Goal: Information Seeking & Learning: Learn about a topic

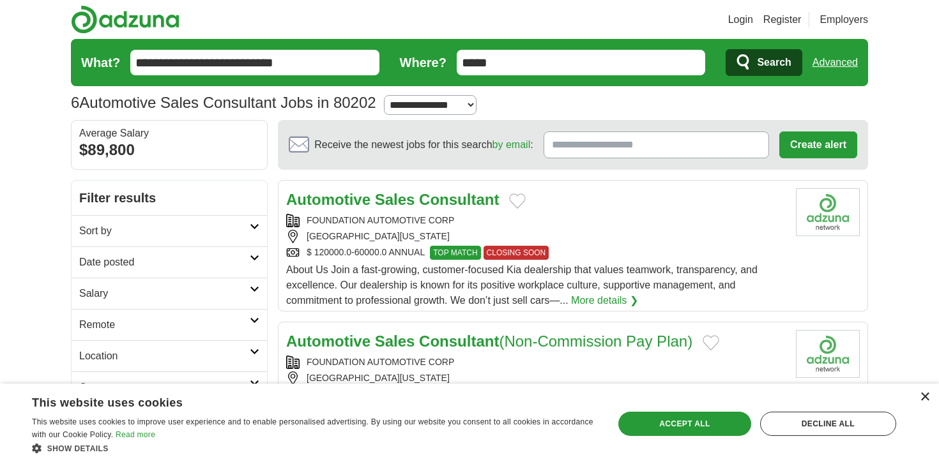
click at [923, 398] on div "×" at bounding box center [924, 398] width 10 height 10
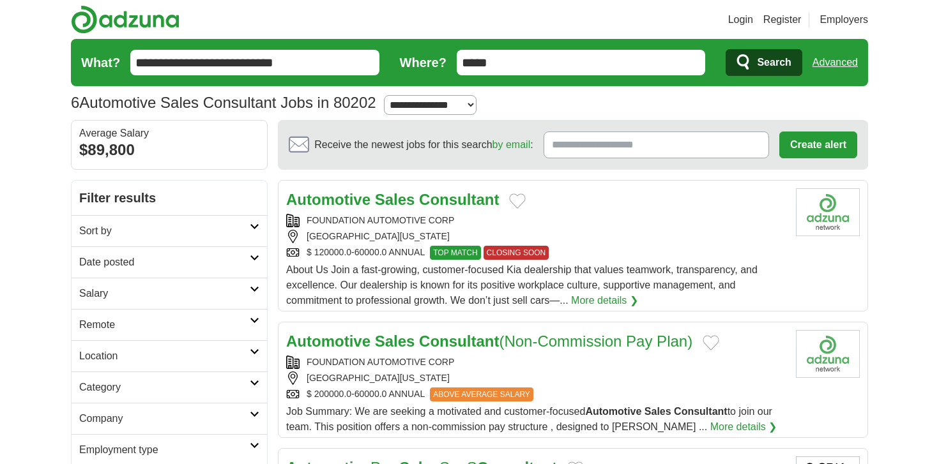
click at [476, 108] on select "**********" at bounding box center [430, 105] width 93 height 20
select select "**"
click at [392, 95] on select "**********" at bounding box center [430, 105] width 93 height 20
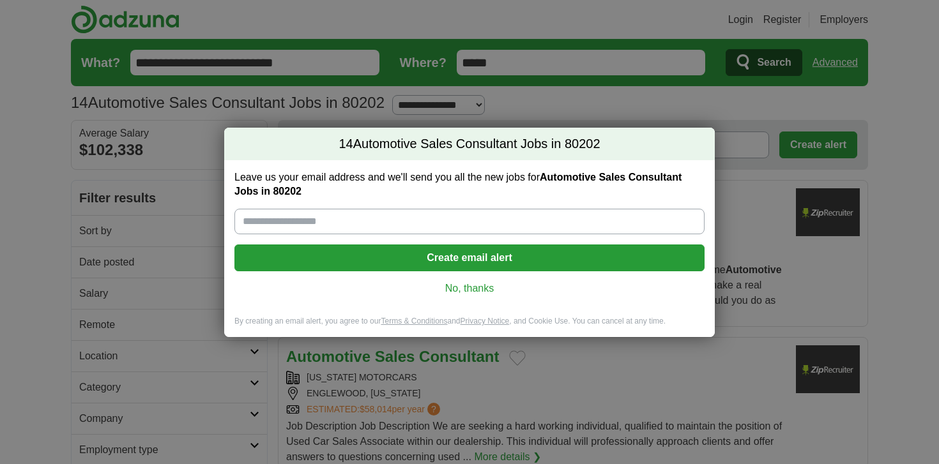
click at [480, 292] on link "No, thanks" at bounding box center [470, 289] width 450 height 14
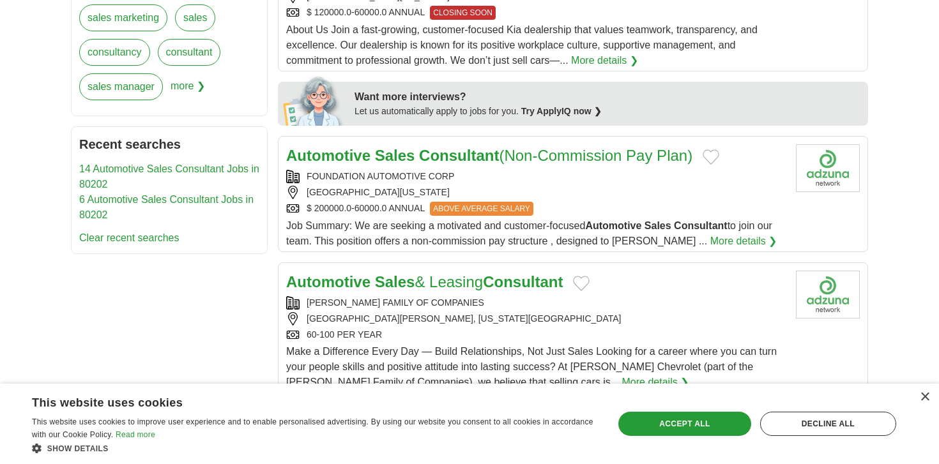
scroll to position [541, 0]
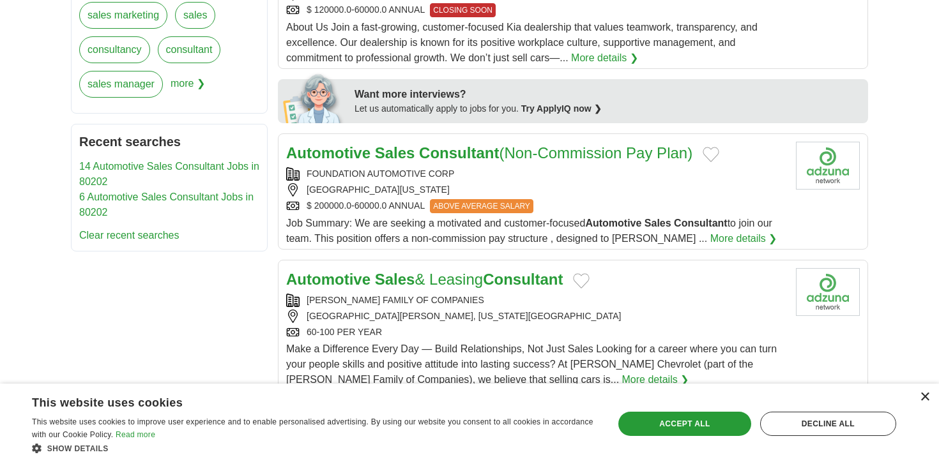
click at [927, 395] on div "×" at bounding box center [924, 398] width 10 height 10
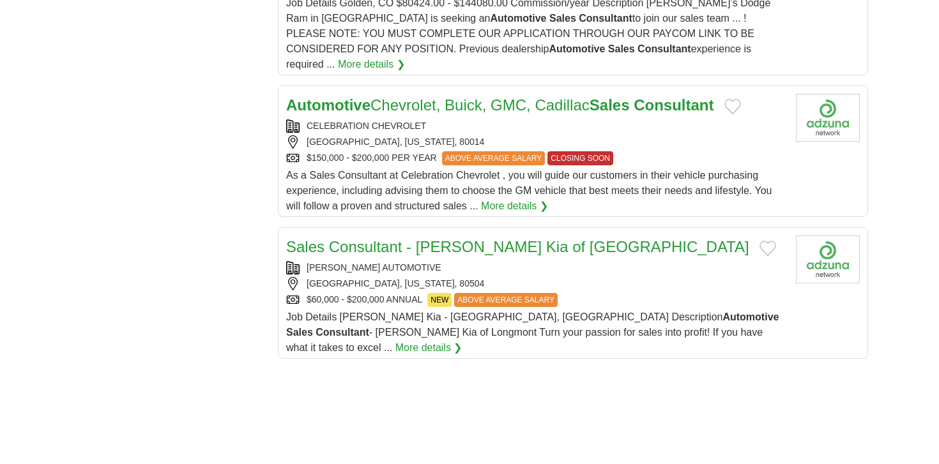
scroll to position [1375, 0]
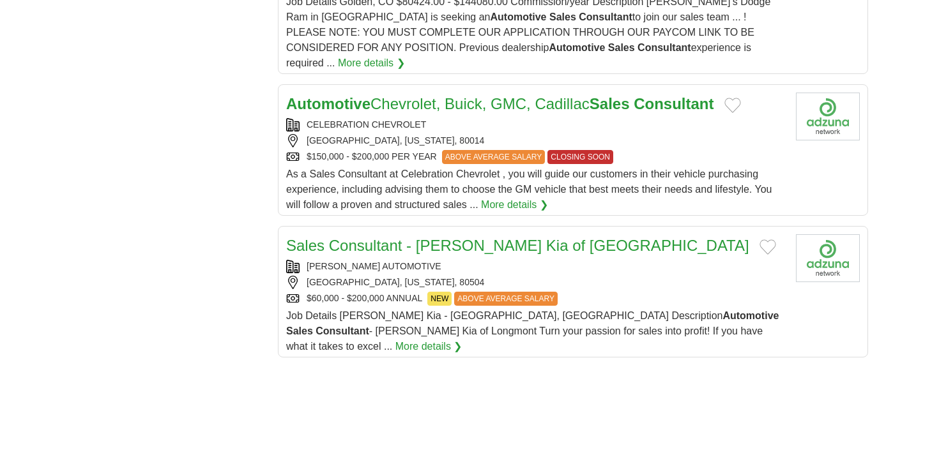
click at [371, 169] on span "As a Sales Consultant at Celebration Chevrolet , you will guide our customers i…" at bounding box center [528, 190] width 485 height 42
click at [624, 262] on div "FOWLER AUTOMOTIVE LONGMONT, COLORADO, 80504 $60,000 - $200,000 ANNUAL NEW ABOVE…" at bounding box center [535, 284] width 499 height 46
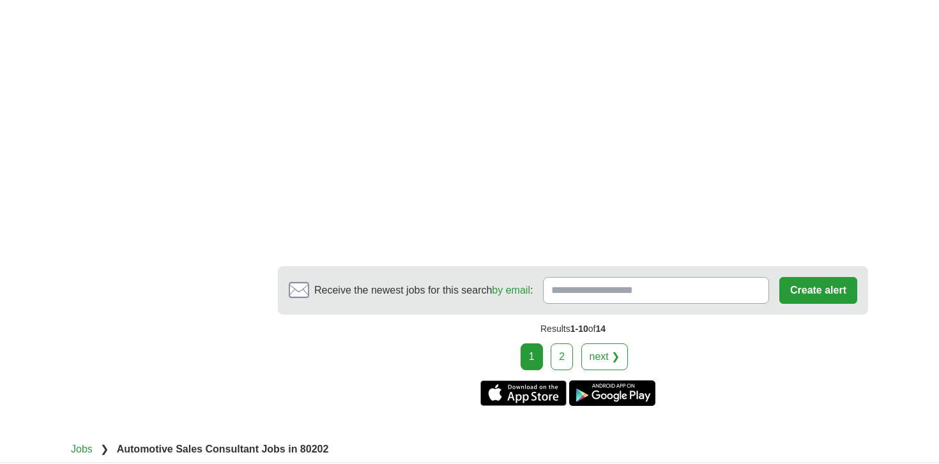
scroll to position [2264, 0]
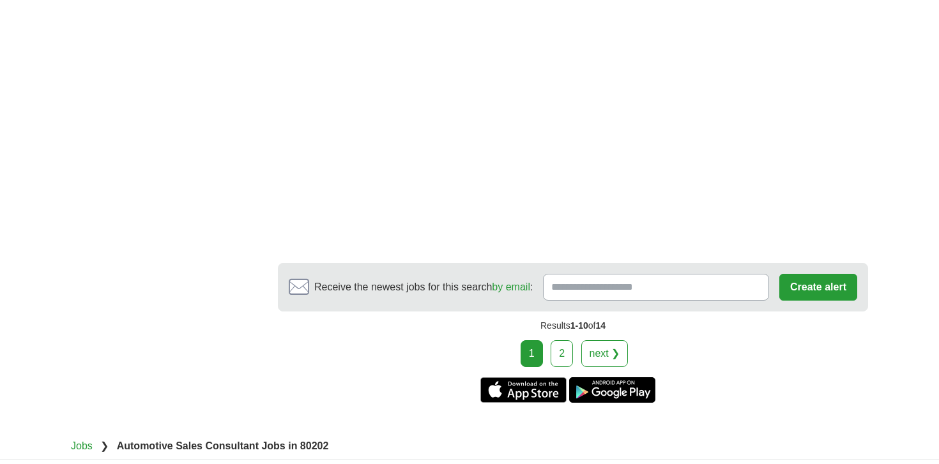
click at [568, 340] on link "2" at bounding box center [561, 353] width 22 height 27
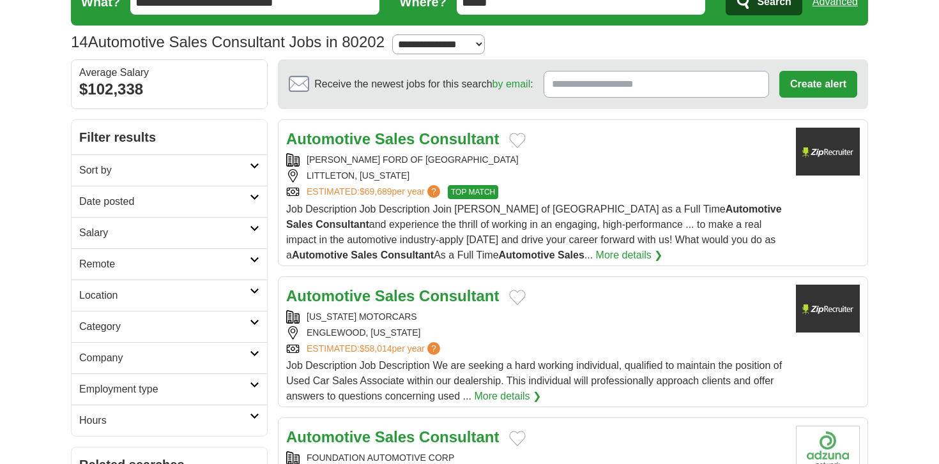
scroll to position [62, 0]
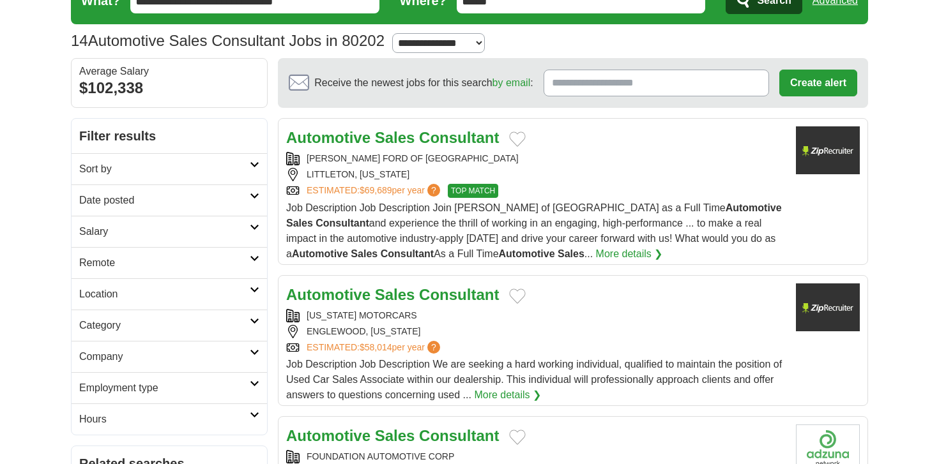
click at [400, 180] on div "LITTLETON, COLORADO" at bounding box center [535, 174] width 499 height 13
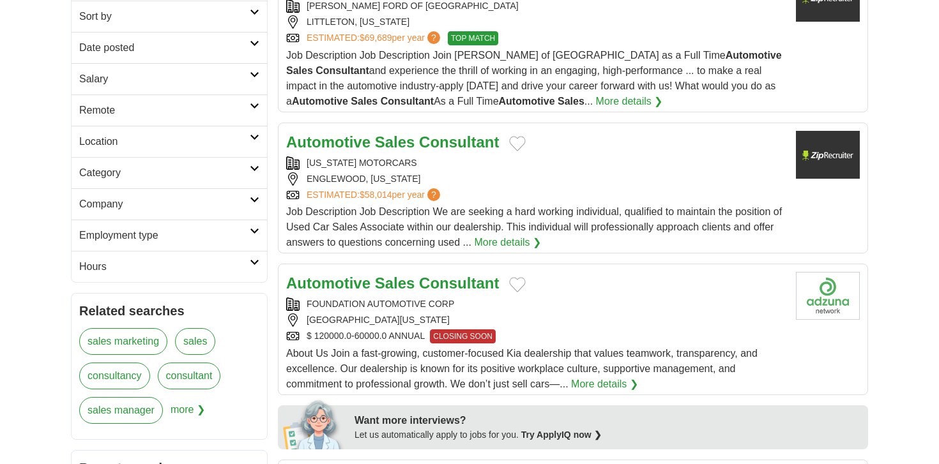
scroll to position [223, 0]
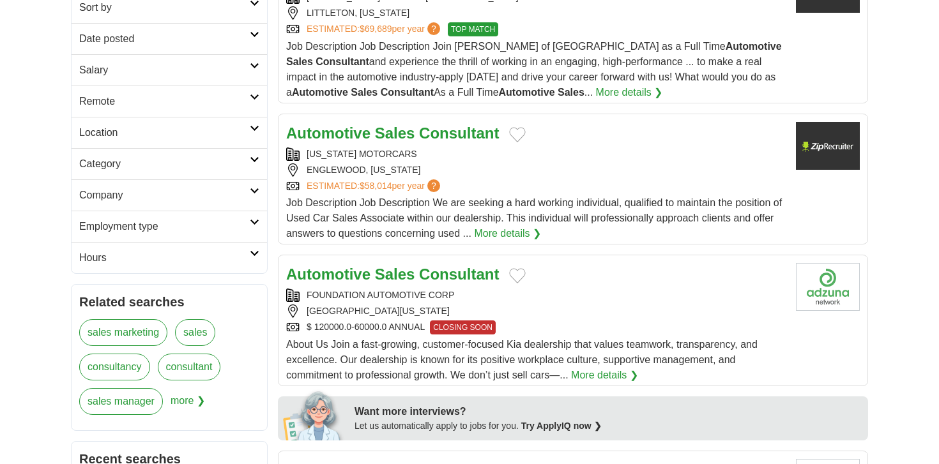
click at [400, 155] on div "COLORADO MOTORCARS" at bounding box center [535, 154] width 499 height 13
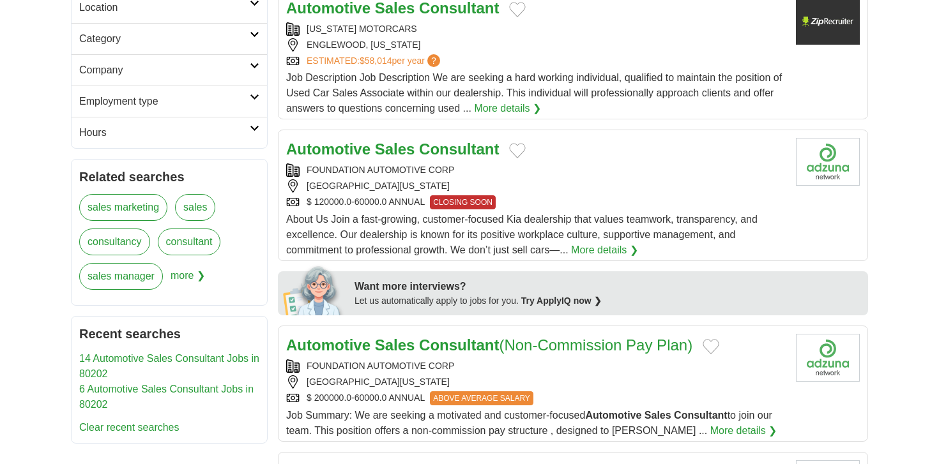
scroll to position [345, 0]
